Goal: Task Accomplishment & Management: Manage account settings

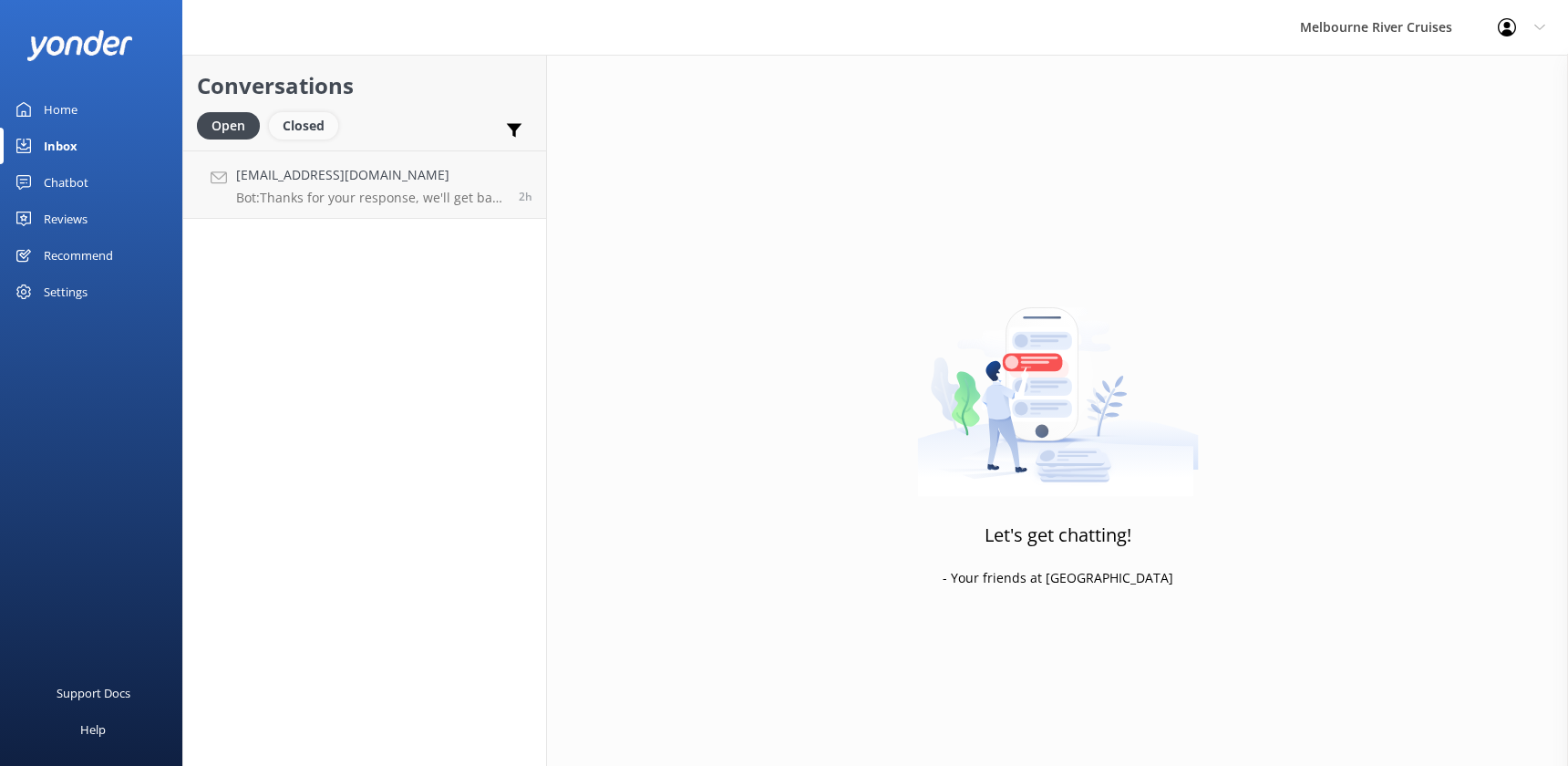
click at [300, 123] on div "Closed" at bounding box center [304, 125] width 70 height 27
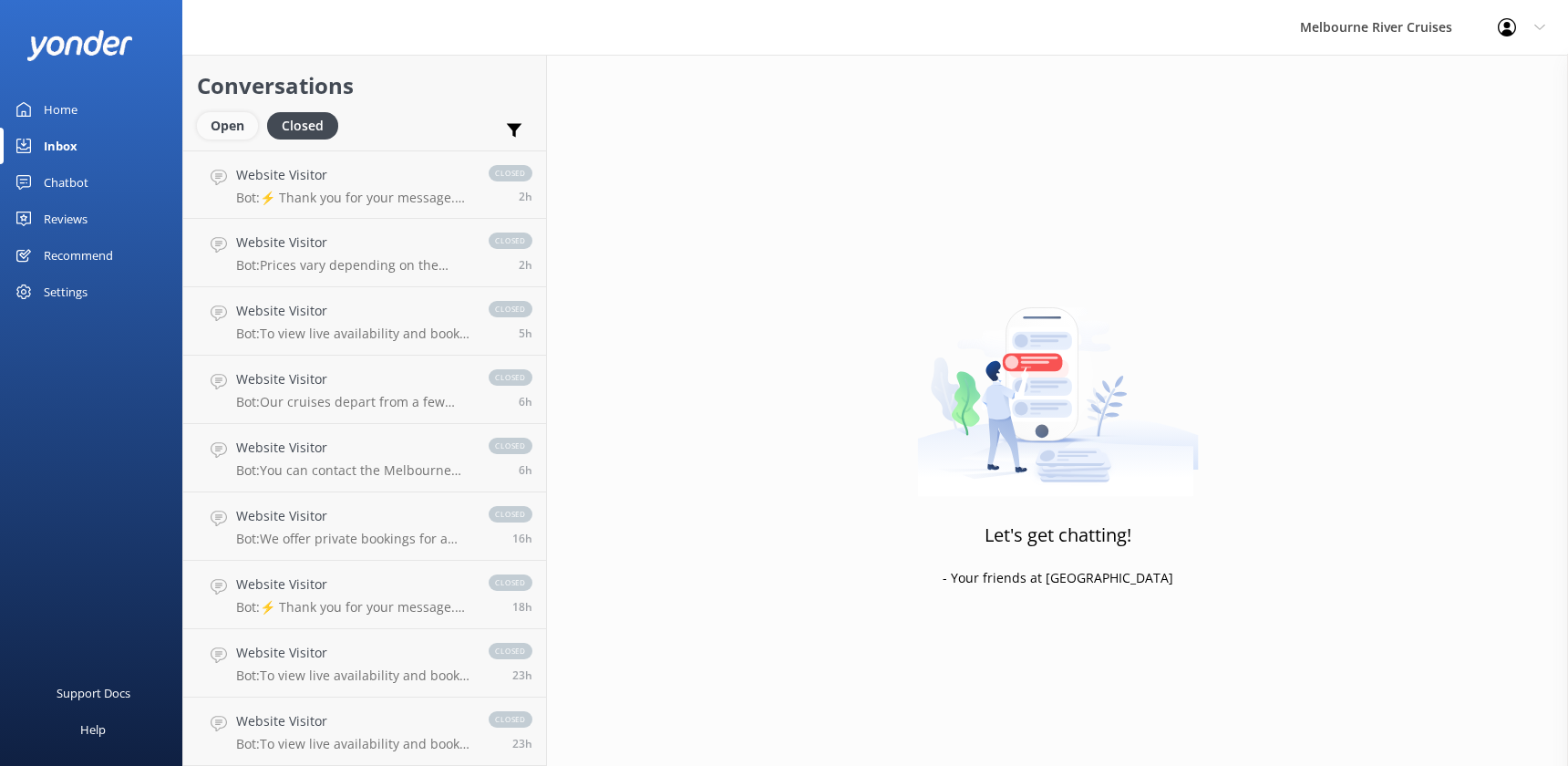
click at [216, 125] on div "Open" at bounding box center [227, 125] width 61 height 27
